Goal: Information Seeking & Learning: Learn about a topic

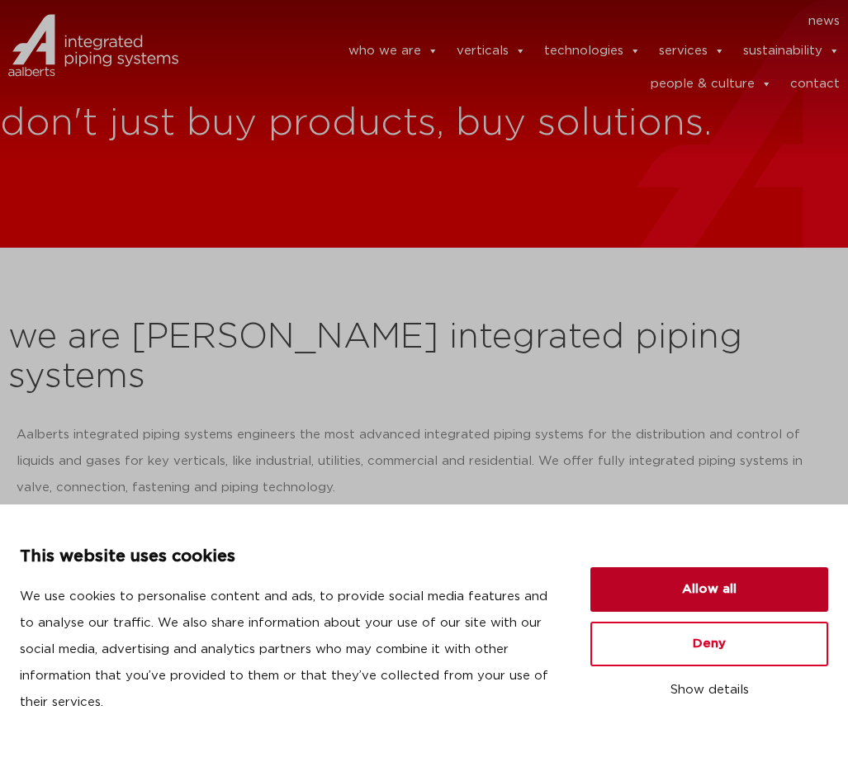
click at [637, 585] on button "Allow all" at bounding box center [709, 589] width 238 height 45
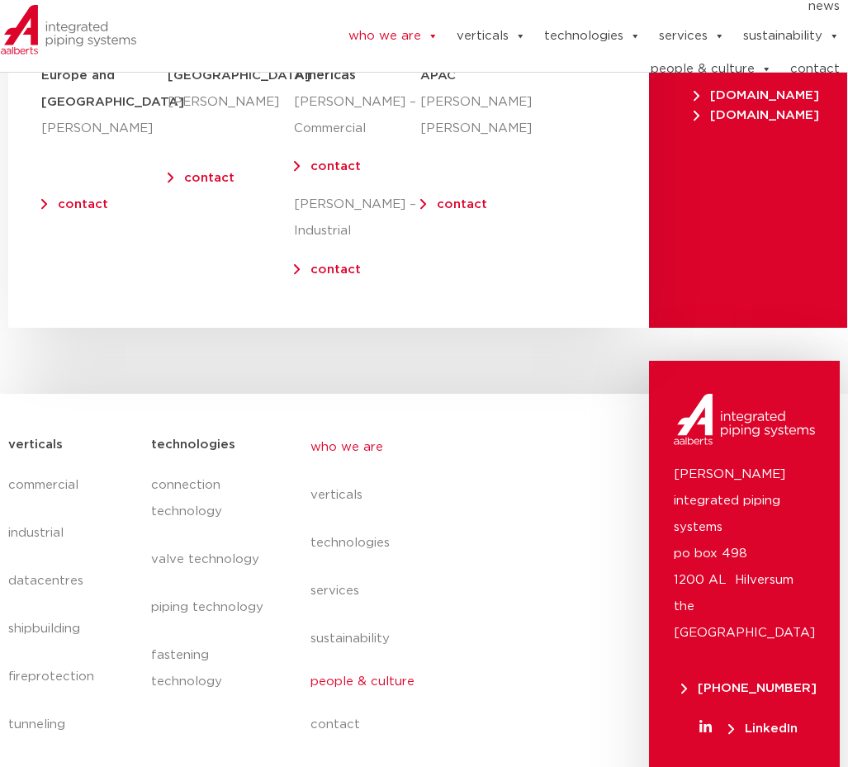
scroll to position [7120, 0]
click at [343, 664] on link "people & culture" at bounding box center [432, 683] width 244 height 38
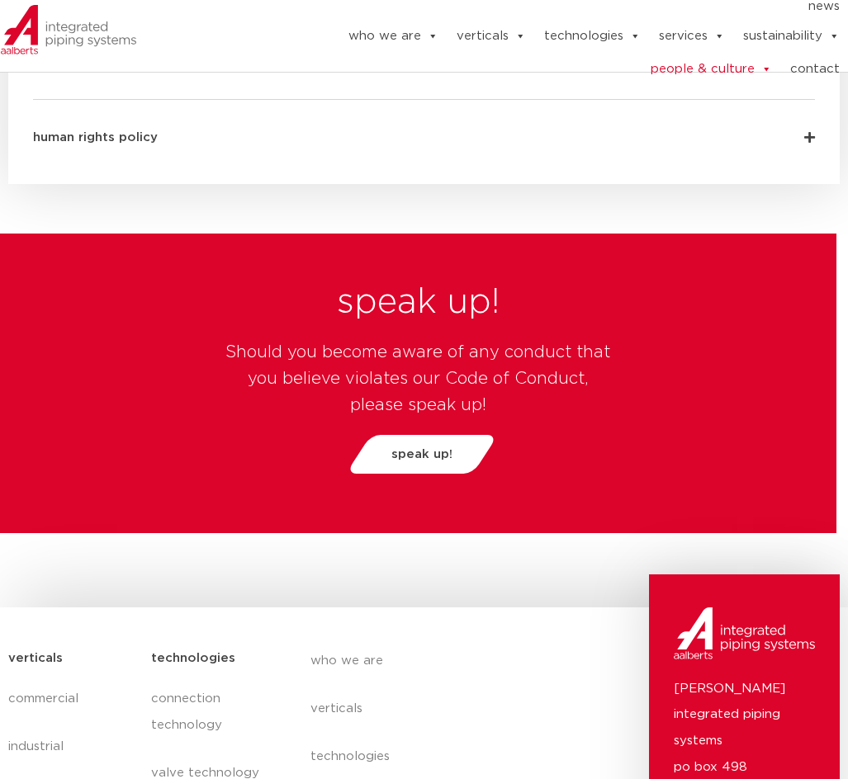
scroll to position [5788, 0]
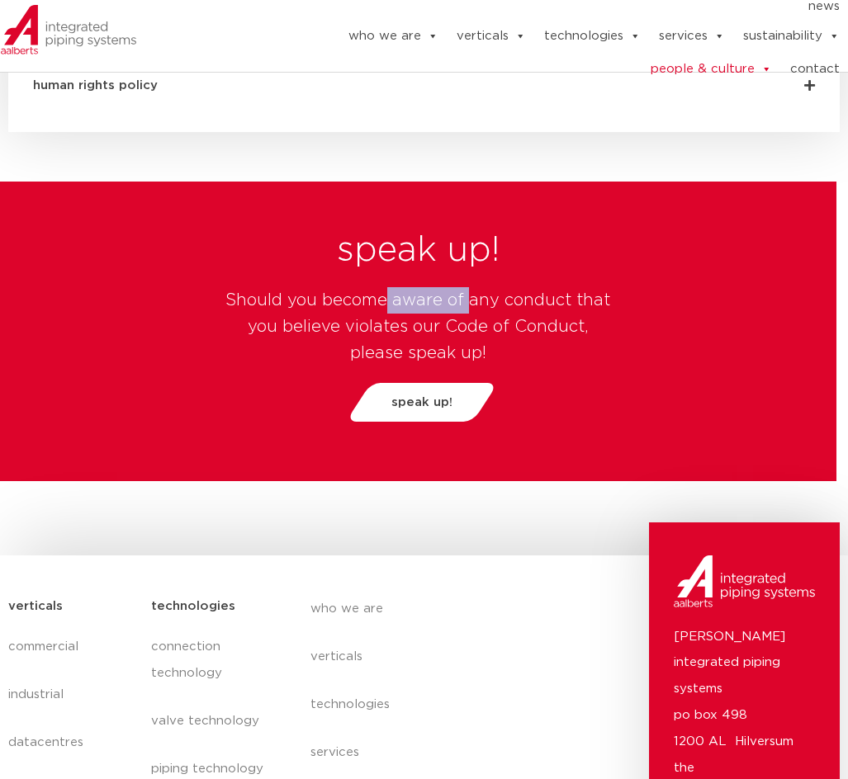
drag, startPoint x: 386, startPoint y: 248, endPoint x: 469, endPoint y: 244, distance: 82.7
click at [469, 287] on h4 "Should you become aware of any conduct that you believe violates our Code of Co…" at bounding box center [418, 326] width 396 height 79
click at [470, 287] on h4 "Should you become aware of any conduct that you believe violates our Code of Co…" at bounding box center [418, 326] width 396 height 79
click at [377, 287] on h4 "Should you become aware of any conduct that you believe violates our Code of Co…" at bounding box center [418, 326] width 396 height 79
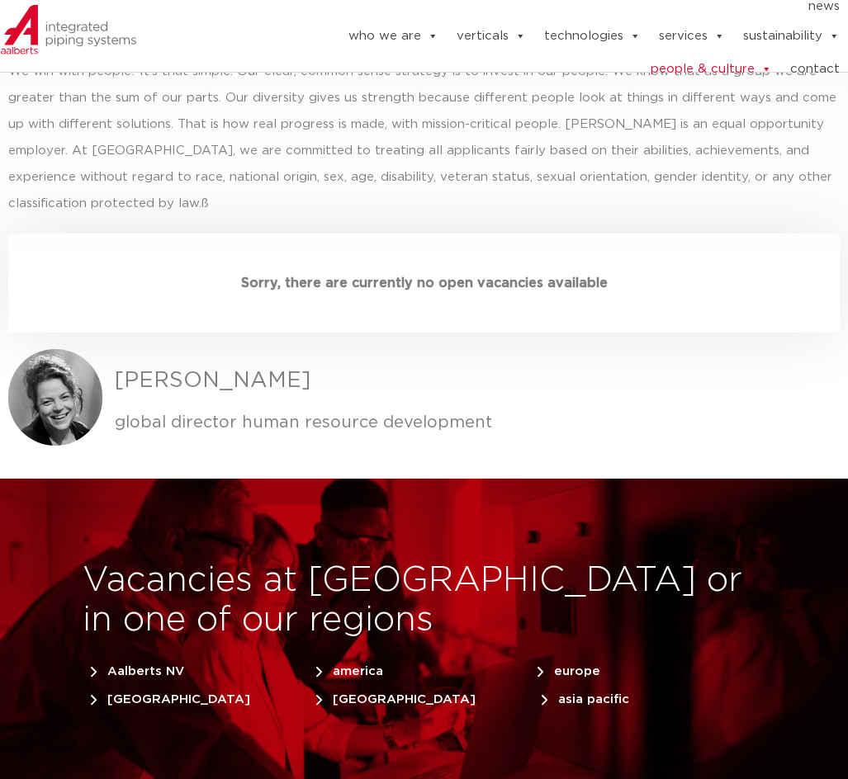
scroll to position [4913, 0]
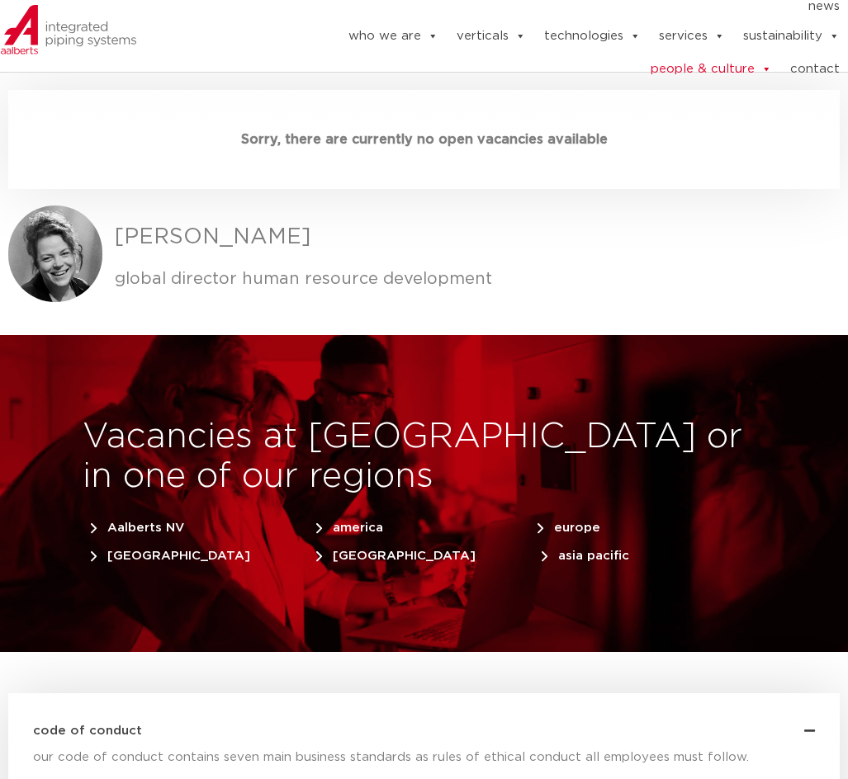
click at [343, 522] on span "america" at bounding box center [349, 528] width 67 height 12
